Goal: Transaction & Acquisition: Purchase product/service

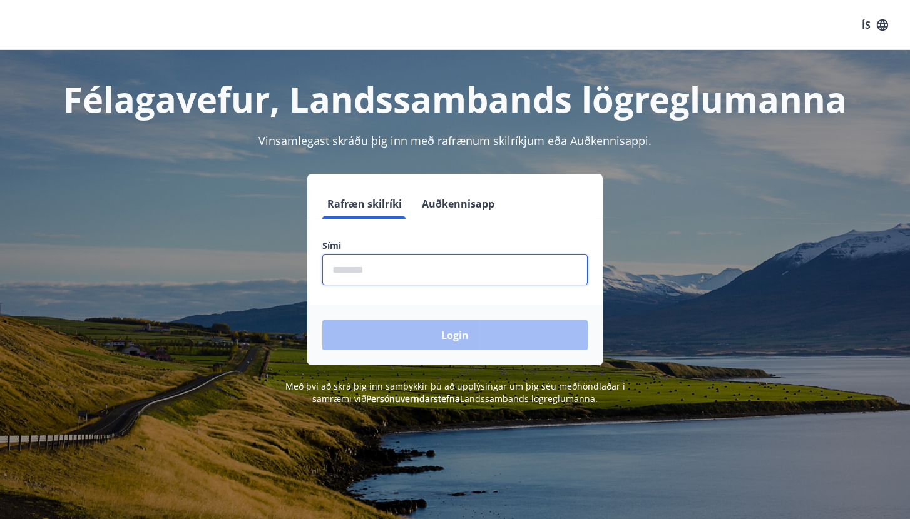
click at [477, 274] on input "phone" at bounding box center [454, 270] width 265 height 31
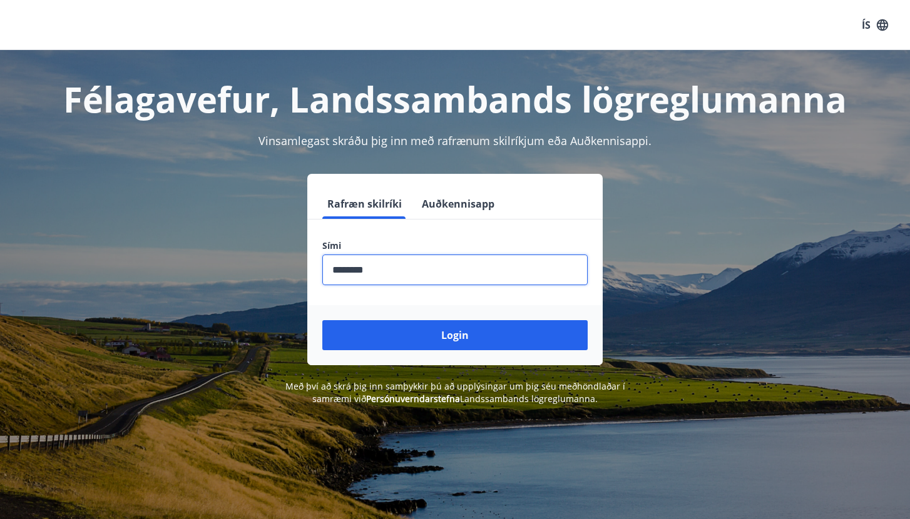
type input "********"
click at [455, 335] on button "Login" at bounding box center [454, 335] width 265 height 30
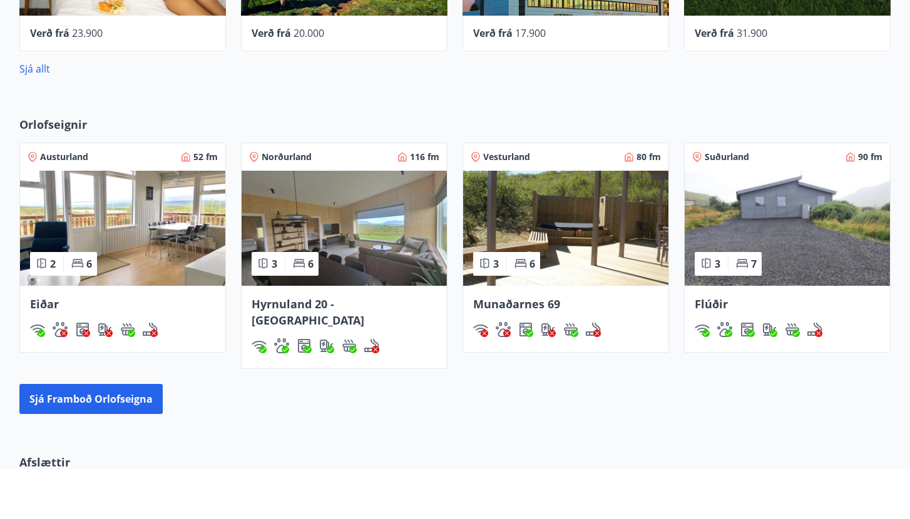
scroll to position [679, 0]
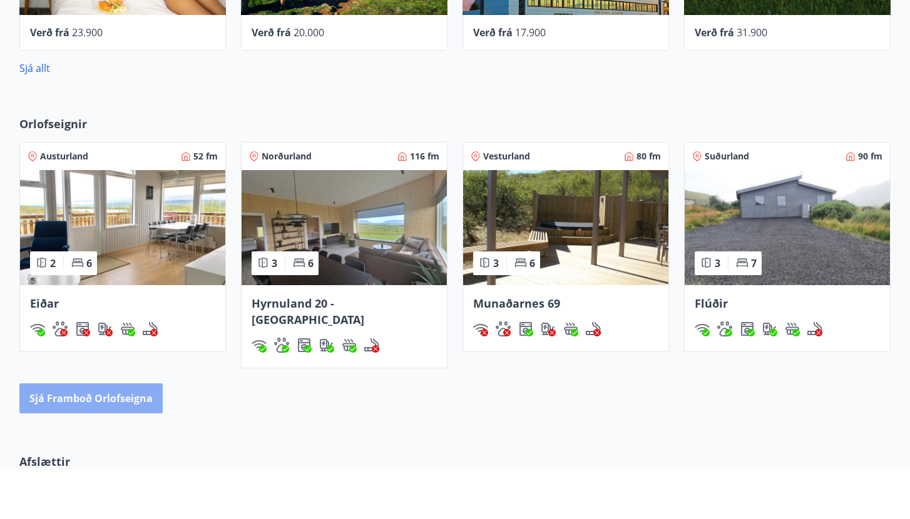
click at [125, 434] on button "Sjá framboð orlofseigna" at bounding box center [90, 449] width 143 height 30
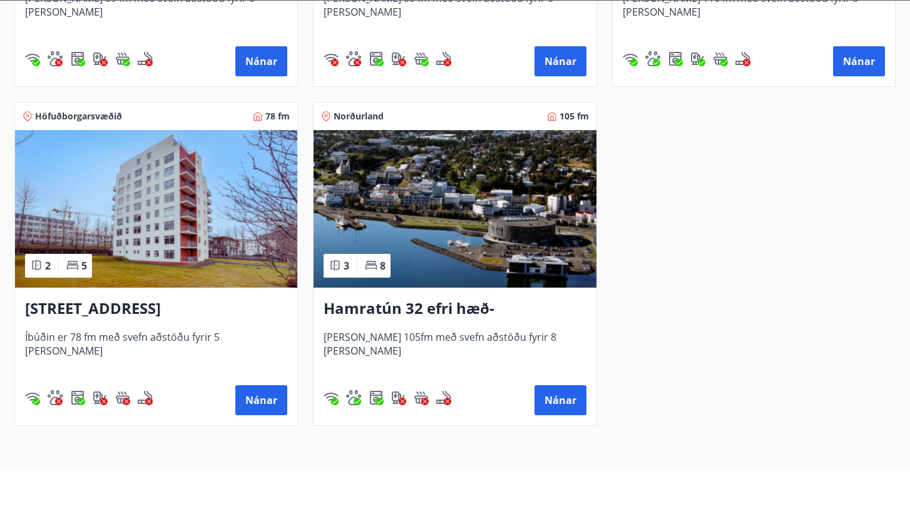
scroll to position [822, 0]
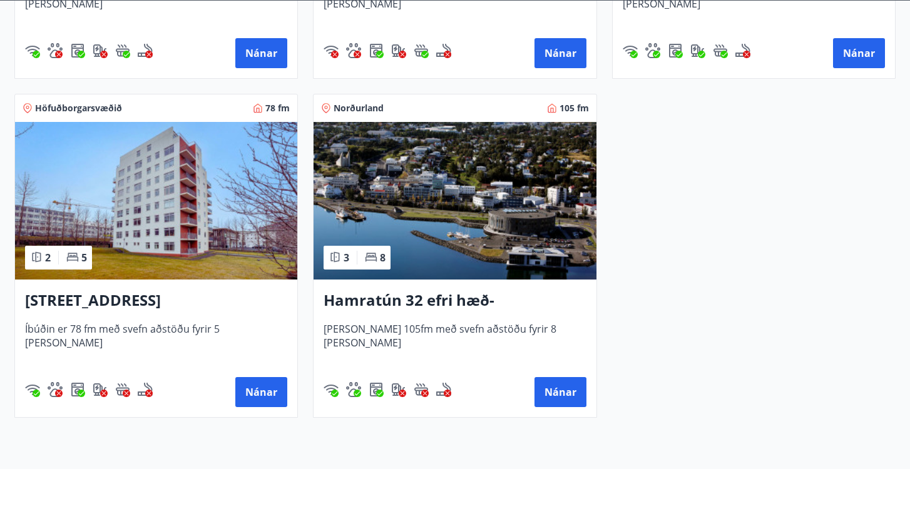
click at [163, 340] on h3 "Hátún 4, Reykjavík" at bounding box center [156, 351] width 262 height 23
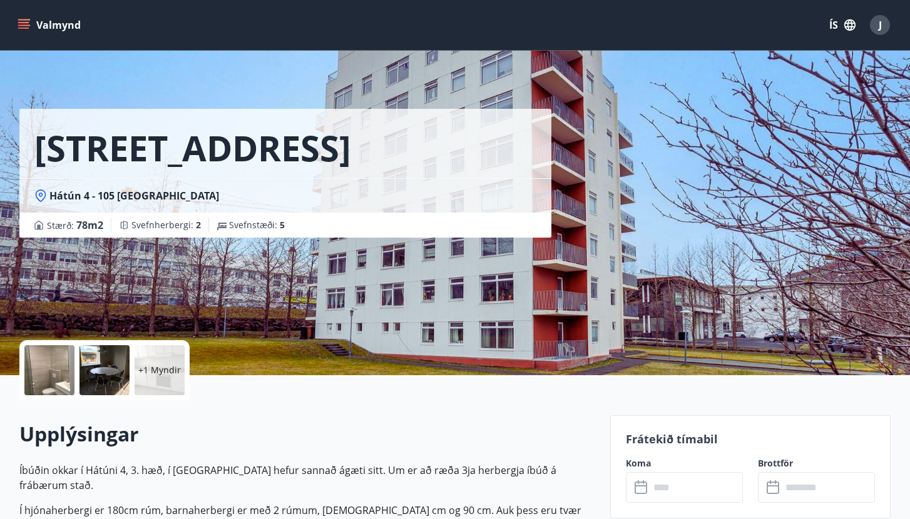
scroll to position [60, 0]
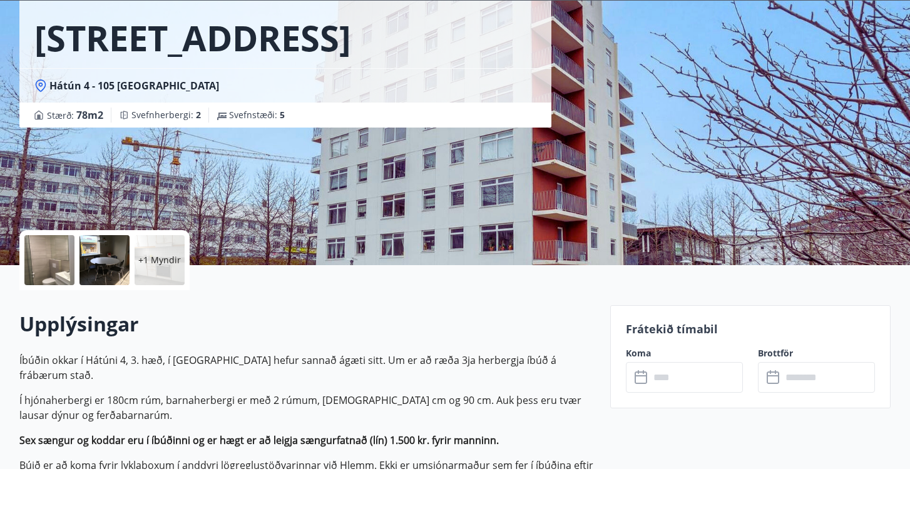
click at [656, 412] on input "text" at bounding box center [696, 427] width 93 height 31
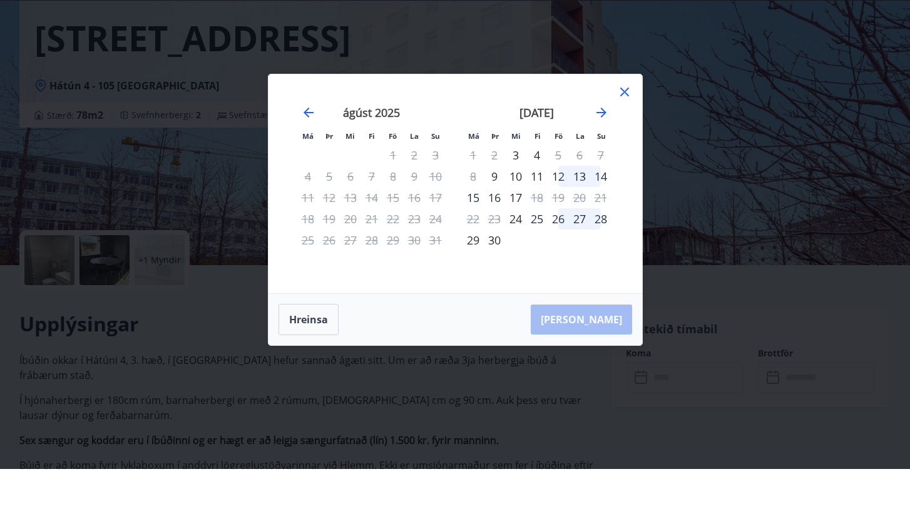
click at [624, 135] on icon at bounding box center [624, 142] width 15 height 15
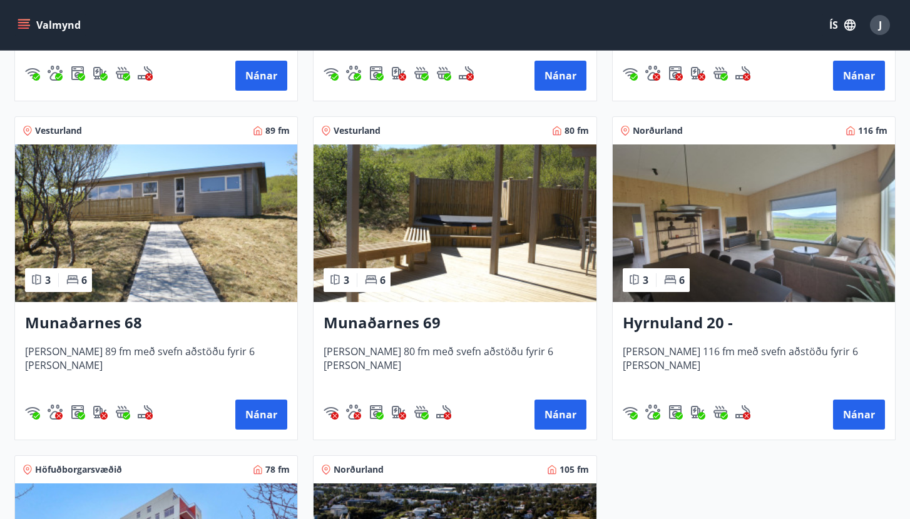
scroll to position [501, 0]
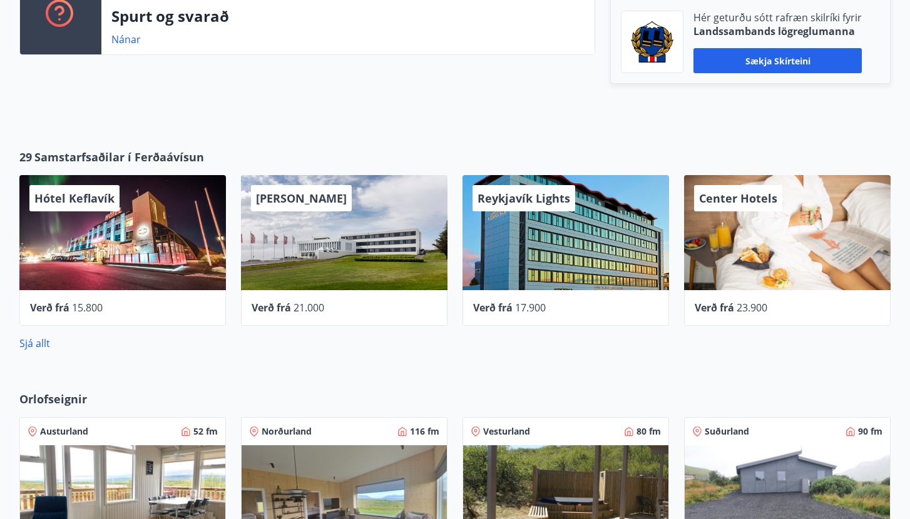
scroll to position [450, 0]
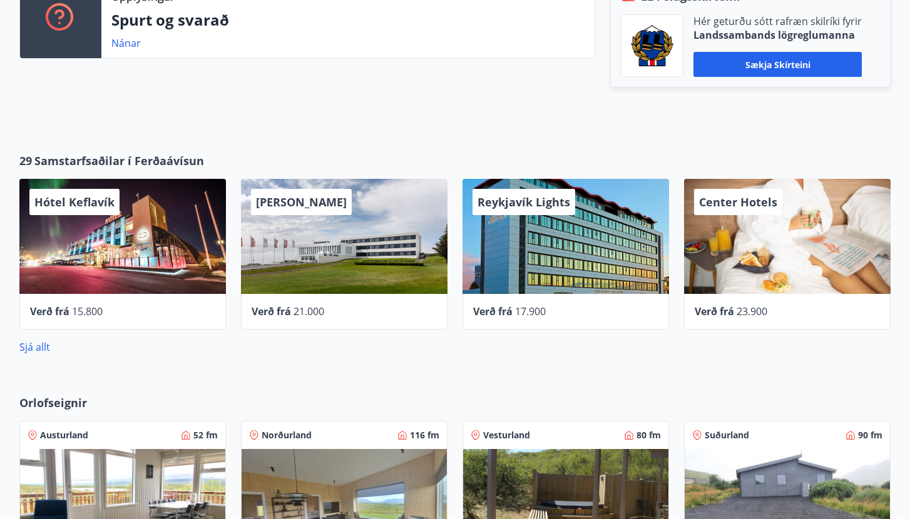
click at [785, 256] on div "Center Hotels" at bounding box center [787, 236] width 207 height 115
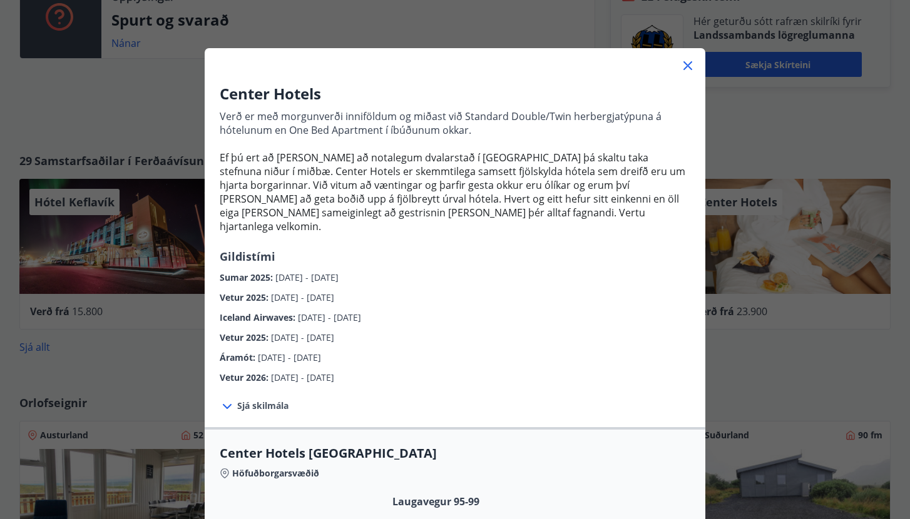
scroll to position [26, 0]
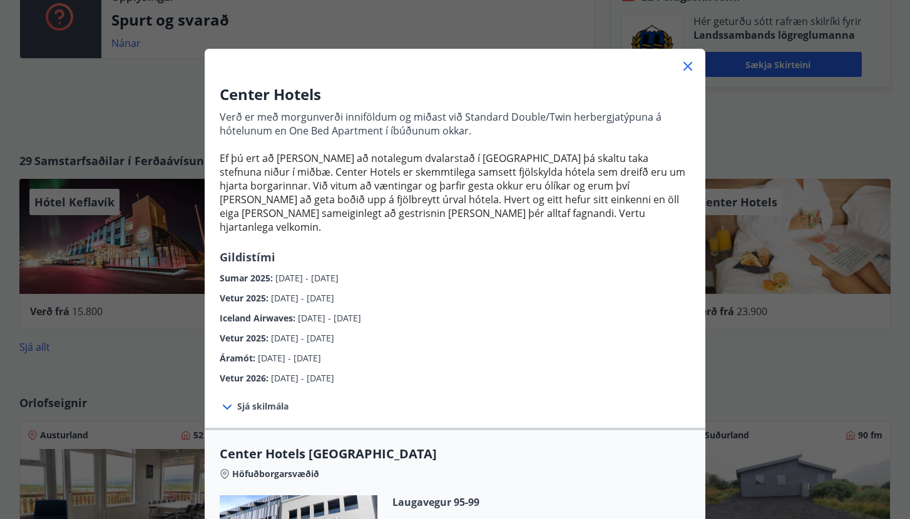
click at [690, 70] on icon at bounding box center [687, 66] width 15 height 15
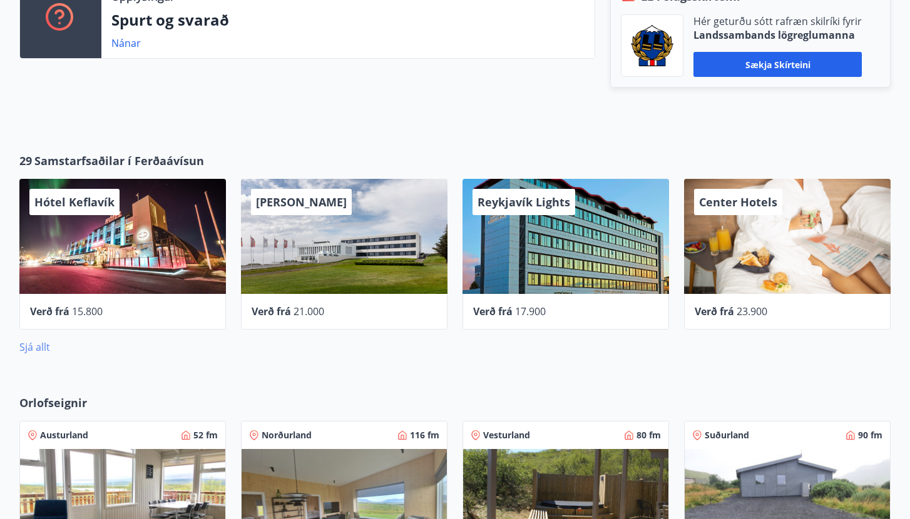
click at [34, 350] on link "Sjá allt" at bounding box center [34, 347] width 31 height 14
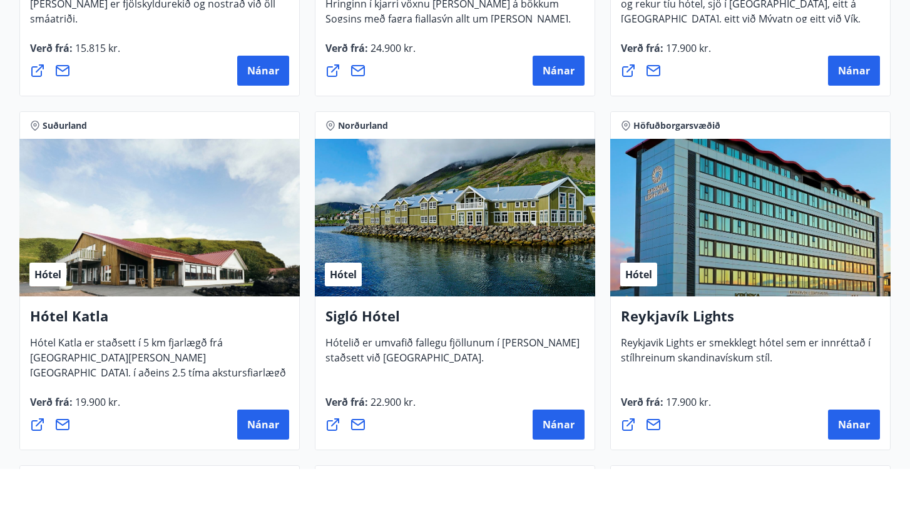
scroll to position [790, 0]
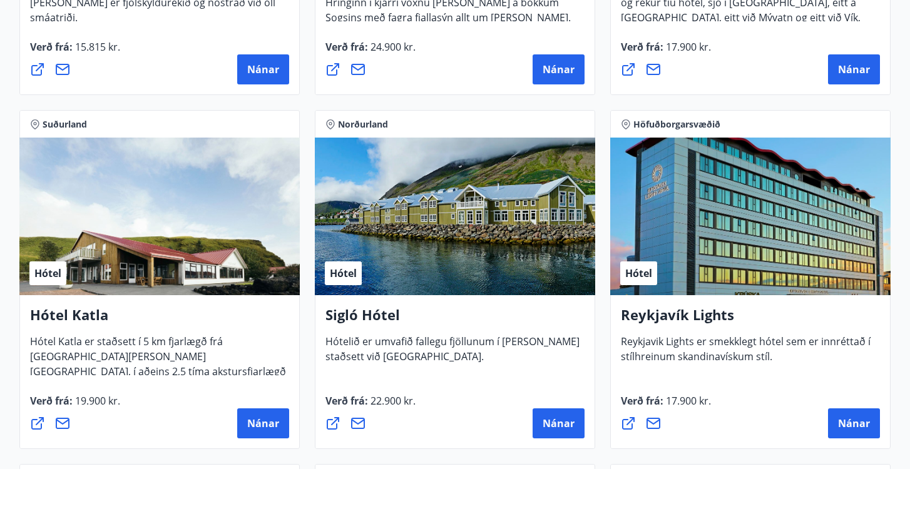
click at [677, 355] on h4 "Reykjavík Lights" at bounding box center [750, 369] width 259 height 29
click at [751, 444] on div "Verð frá : 17.900 kr. Nánar" at bounding box center [750, 466] width 259 height 45
click at [846, 459] on button "Nánar" at bounding box center [854, 474] width 52 height 30
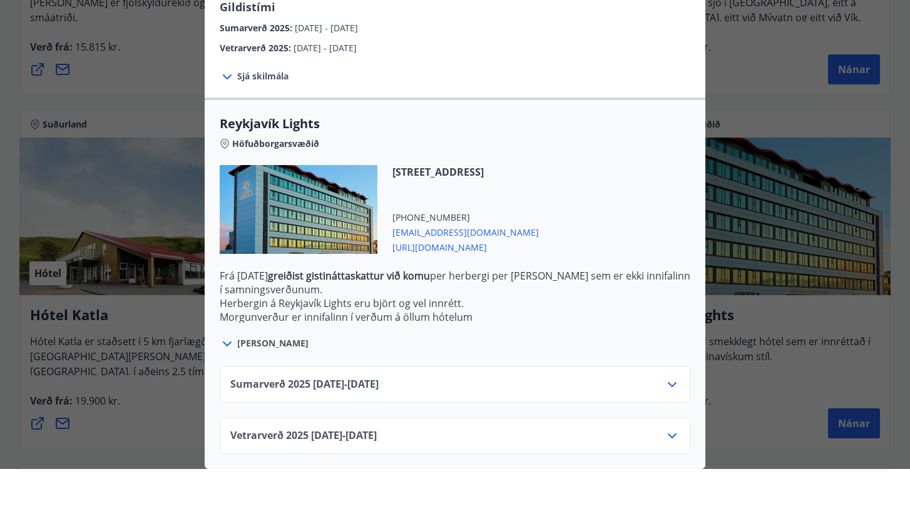
scroll to position [310, 0]
click at [431, 427] on div "Sumarverð 2025 16.05.25 - 30.09.25" at bounding box center [454, 439] width 449 height 25
click at [671, 427] on icon at bounding box center [672, 434] width 15 height 15
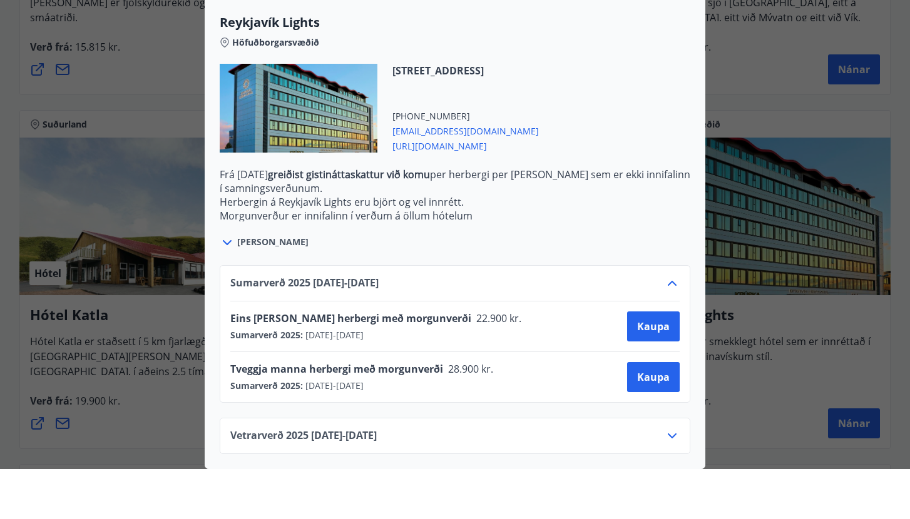
scroll to position [412, 0]
click at [702, 64] on div "Reykjavík Lights Höfuðborgarsvæðið Suðurlandsbraut 12, 108 Reykjavík +354 51390…" at bounding box center [455, 182] width 501 height 237
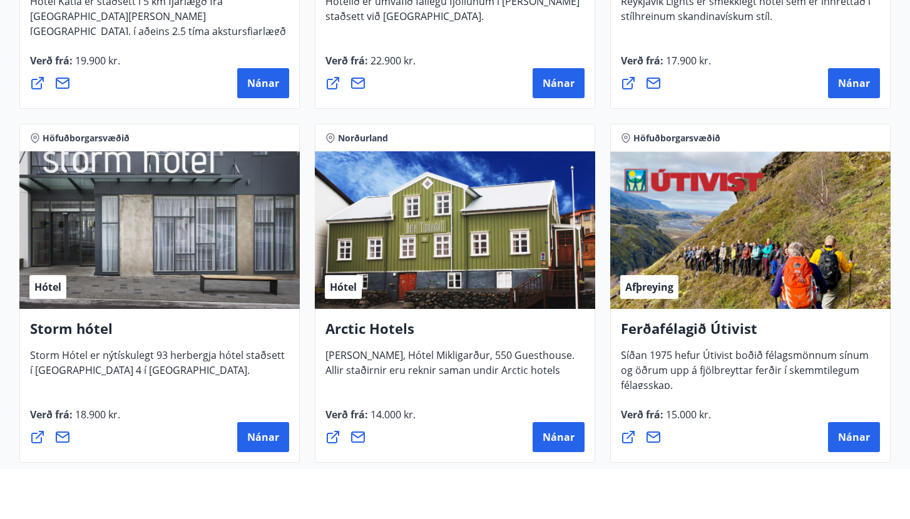
scroll to position [1147, 0]
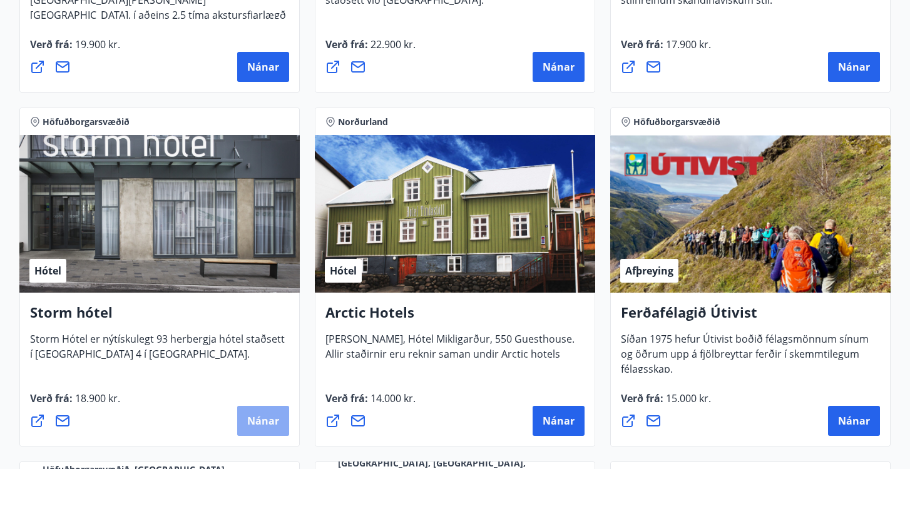
click at [257, 456] on button "Nánar" at bounding box center [263, 471] width 52 height 30
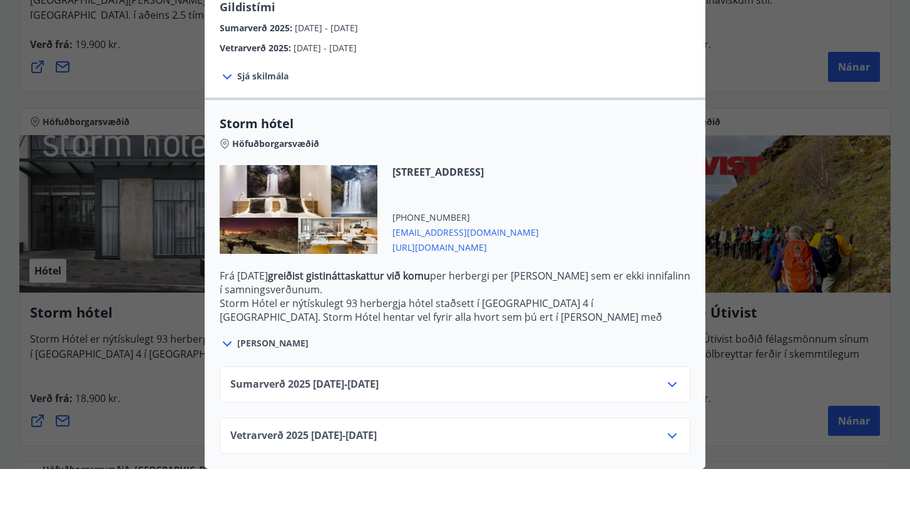
scroll to position [222, 0]
click at [393, 427] on div "Sumarverð 2025 16.05.25 - 30.09.25" at bounding box center [454, 439] width 449 height 25
click at [696, 402] on div "Sumarverð 2025 16.05.25 - 30.09.25 Vetrarverð 2025 01.10.25 - 21.12.25" at bounding box center [455, 453] width 501 height 103
click at [662, 427] on div "Sumarverð 2025 16.05.25 - 30.09.25" at bounding box center [454, 439] width 449 height 25
click at [675, 427] on icon at bounding box center [672, 434] width 15 height 15
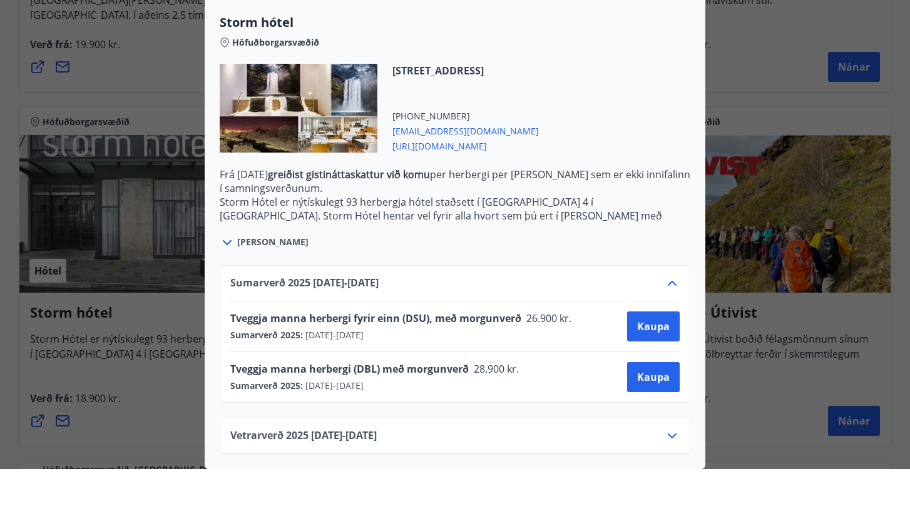
scroll to position [323, 0]
click at [741, 270] on div "Storm hótel Aðeins er hægt að bóka stéttarfélagsverð með því að hafa samband í …" at bounding box center [455, 259] width 910 height 519
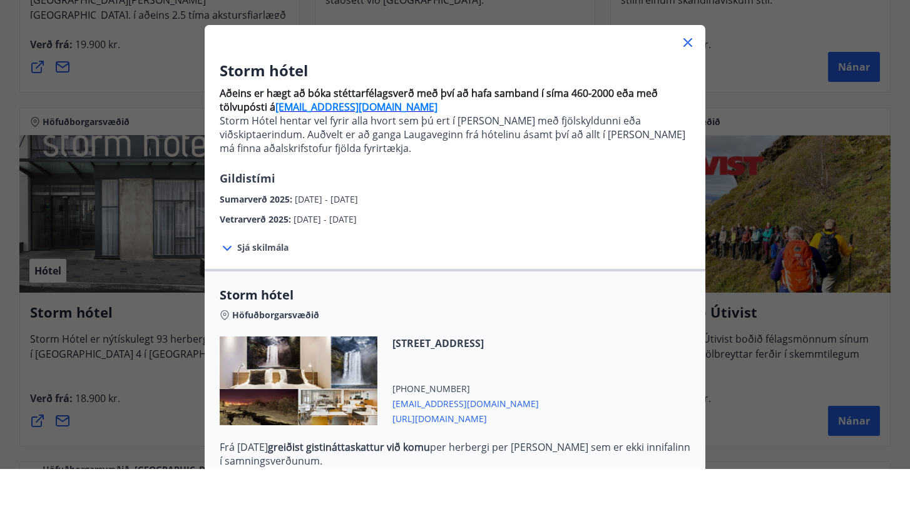
click at [688, 85] on icon at bounding box center [687, 92] width 15 height 15
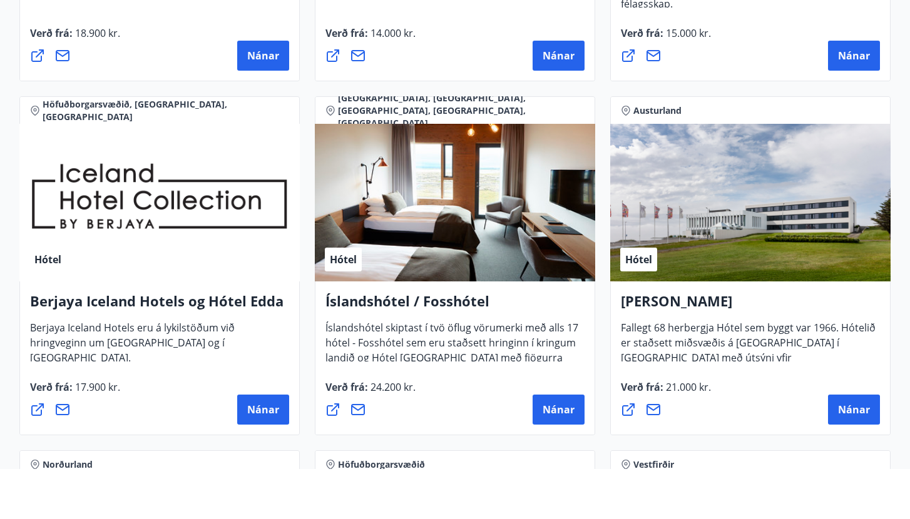
scroll to position [1513, 0]
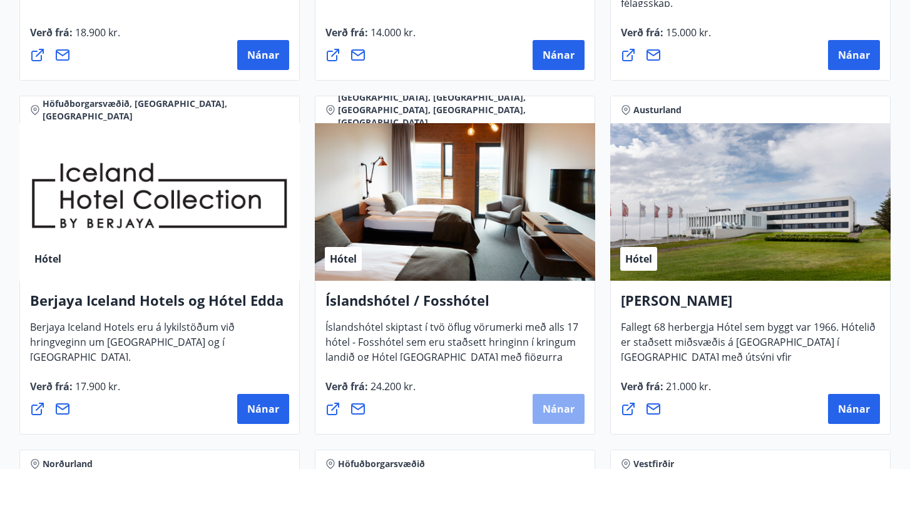
click at [561, 452] on span "Nánar" at bounding box center [559, 459] width 32 height 14
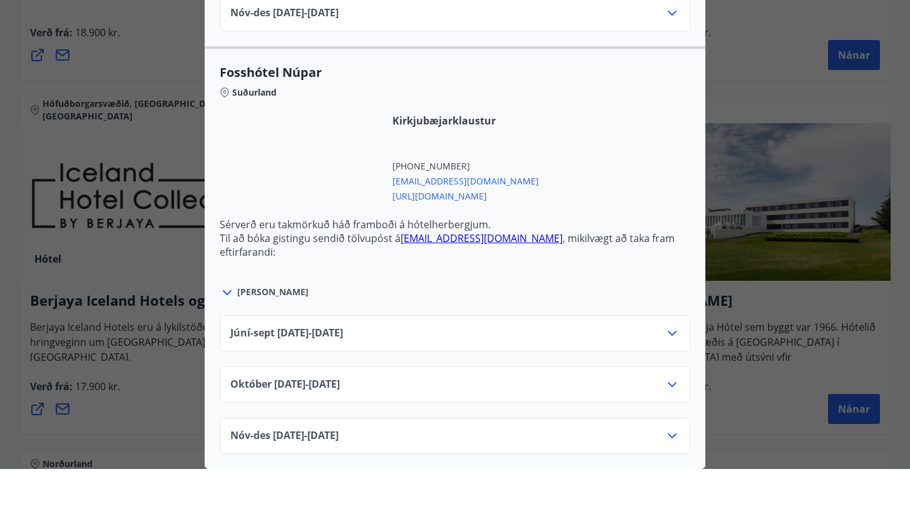
scroll to position [3994, 0]
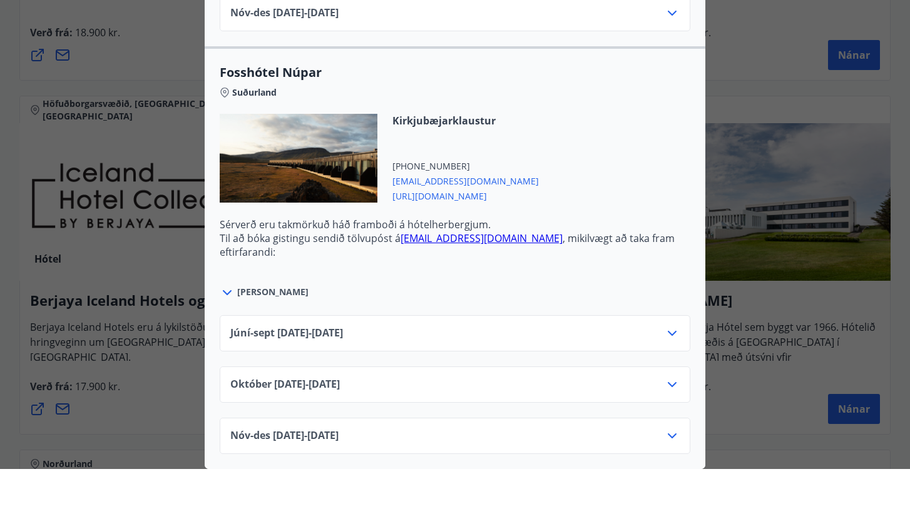
click at [266, 427] on span "Október 01.10.25 - 31.10.25" at bounding box center [285, 434] width 110 height 15
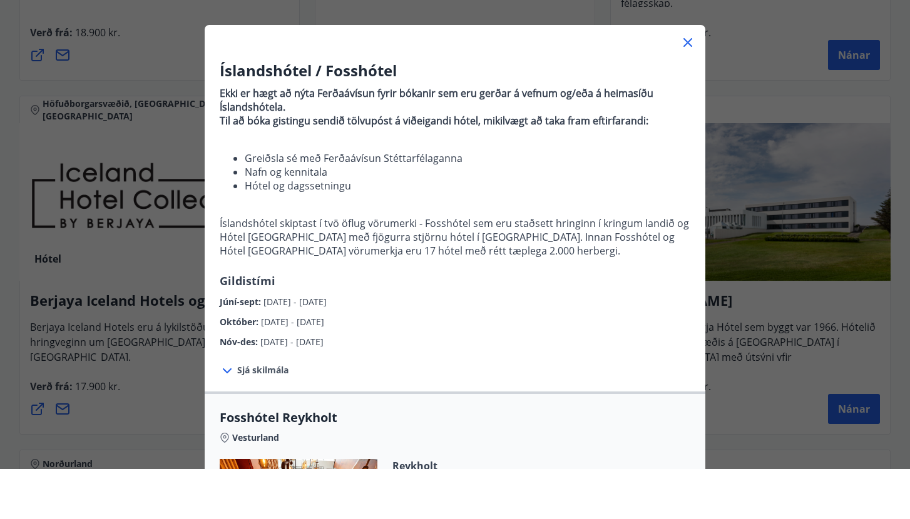
scroll to position [0, 0]
click at [687, 85] on icon at bounding box center [687, 92] width 15 height 15
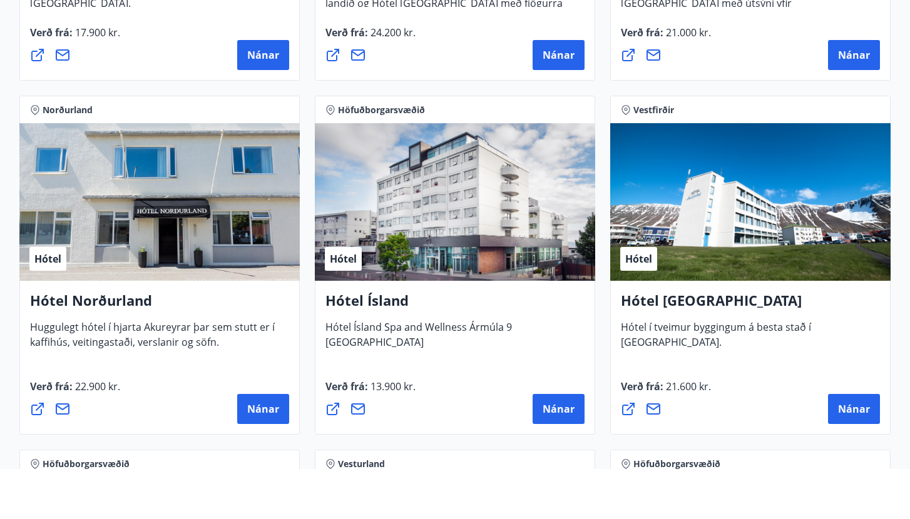
scroll to position [1868, 0]
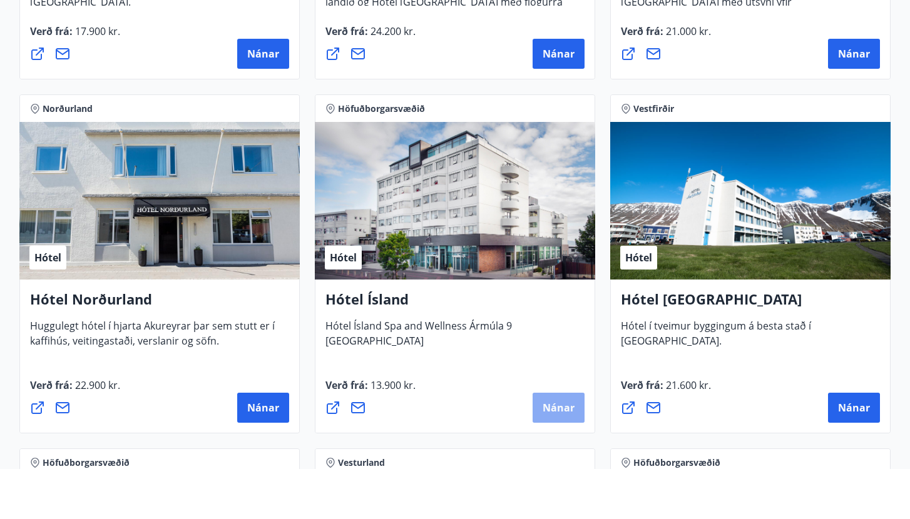
click at [552, 451] on span "Nánar" at bounding box center [559, 458] width 32 height 14
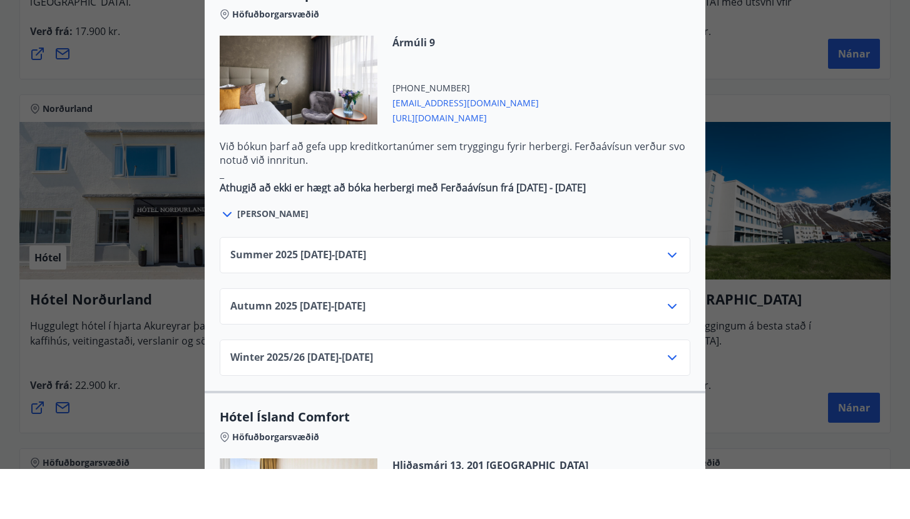
scroll to position [693, 0]
click at [661, 297] on div "Summer 2025 01.06.25 - 30.09.25" at bounding box center [454, 309] width 449 height 25
click at [674, 297] on icon at bounding box center [672, 304] width 15 height 15
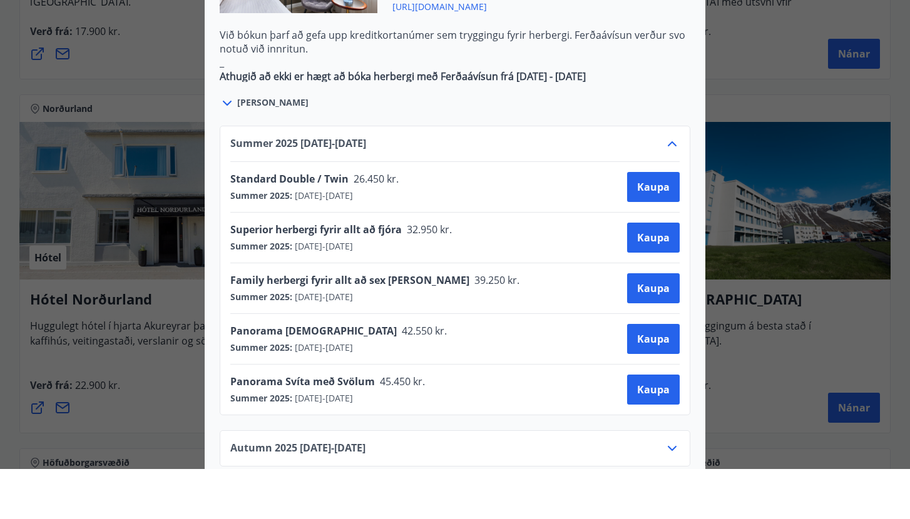
scroll to position [809, 0]
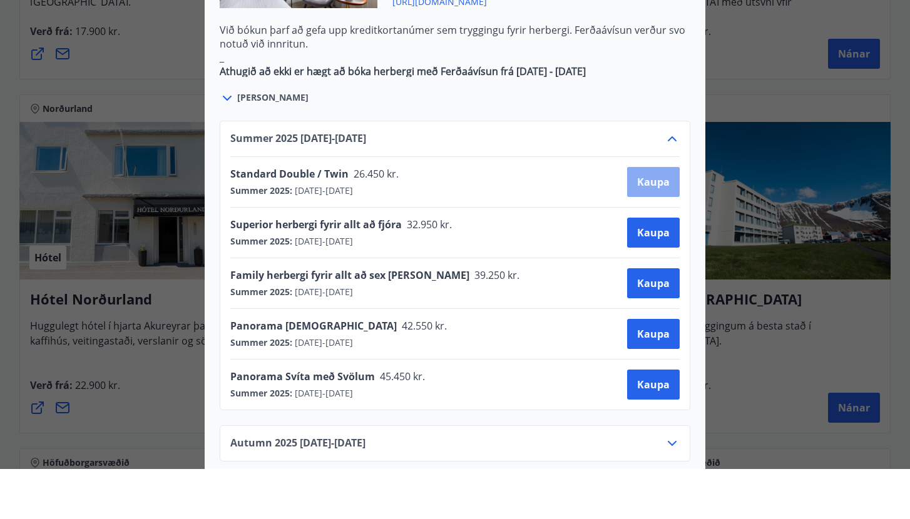
click at [662, 217] on button "Kaupa" at bounding box center [653, 232] width 53 height 30
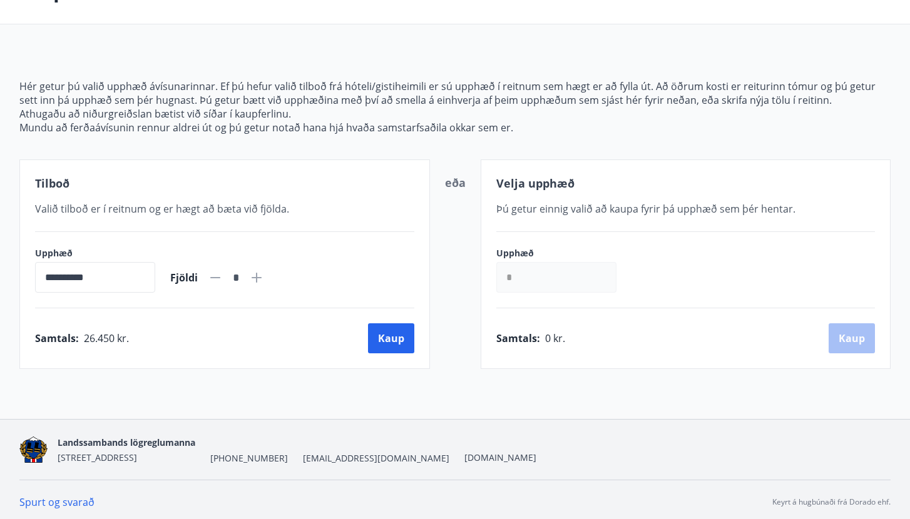
click at [264, 274] on icon at bounding box center [256, 277] width 15 height 15
type input "*"
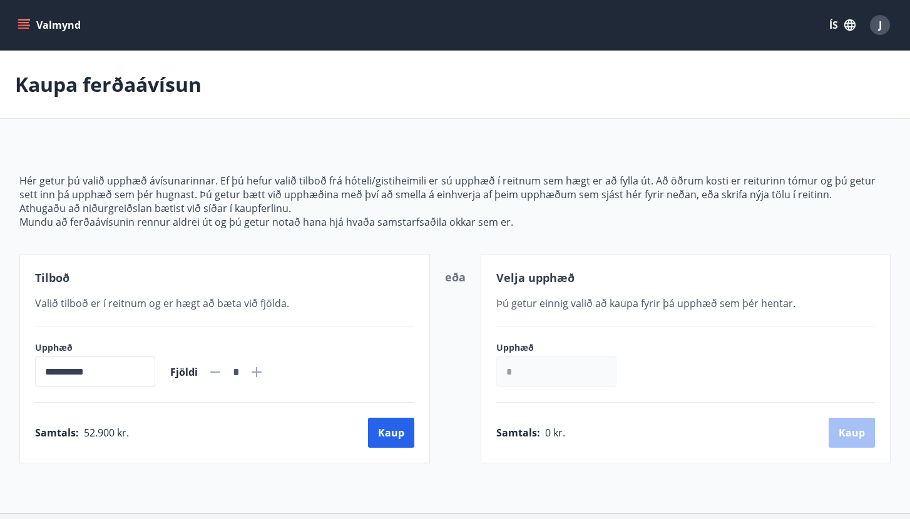
scroll to position [0, 0]
